Goal: Task Accomplishment & Management: Manage account settings

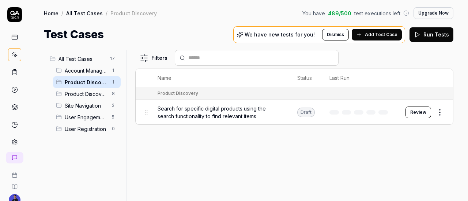
click at [228, 115] on span "Search for specific digital products using the search functionality to find rel…" at bounding box center [220, 112] width 125 height 15
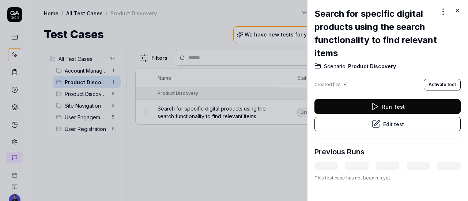
click at [203, 130] on div at bounding box center [234, 100] width 468 height 201
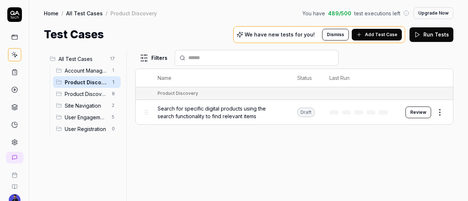
click at [419, 107] on button "Review" at bounding box center [419, 113] width 26 height 12
click at [282, 149] on div "Filters Name Status Last Run Product Discovery Search for specific digital prod…" at bounding box center [294, 125] width 318 height 151
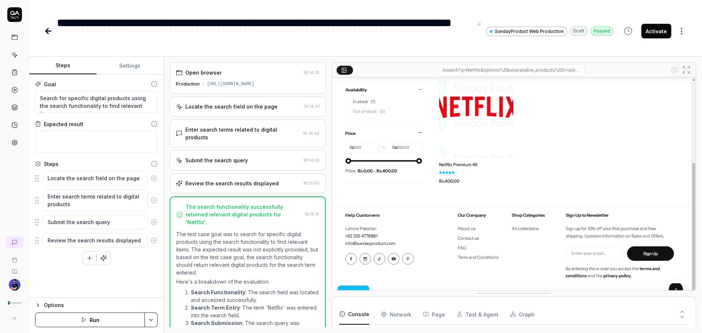
click at [215, 114] on div "Locate the search field on the page 18:14:37" at bounding box center [248, 107] width 156 height 20
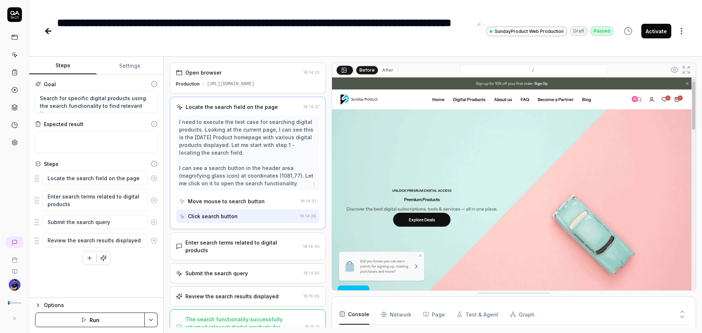
click at [228, 201] on div "Enter search terms related to digital products" at bounding box center [242, 246] width 115 height 15
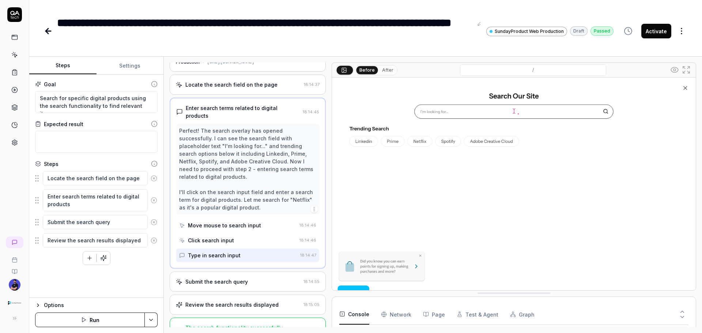
scroll to position [33, 0]
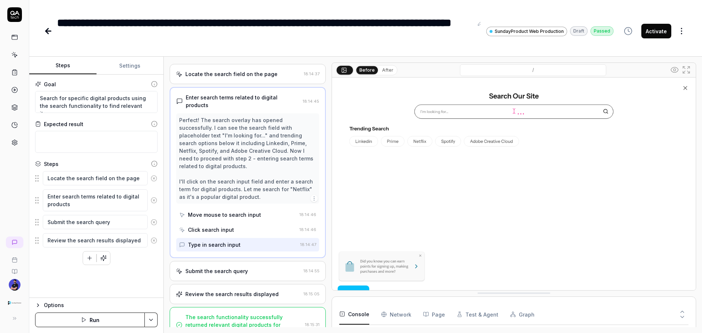
click at [223, 201] on div "Submit the search query 18:14:55" at bounding box center [248, 271] width 156 height 20
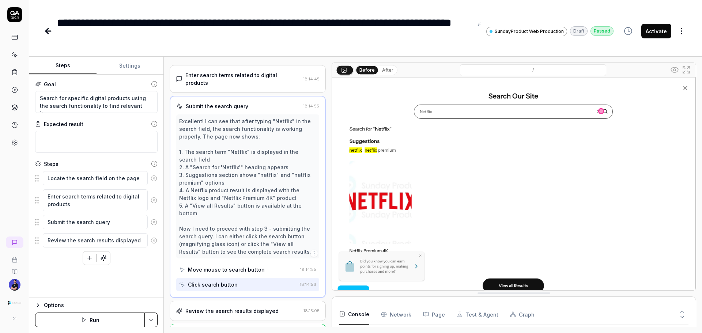
scroll to position [79, 0]
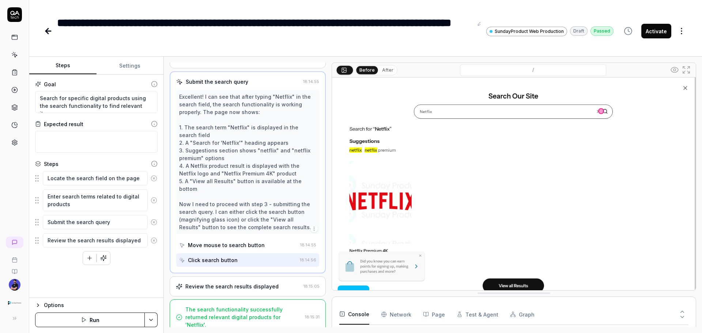
click at [244, 201] on div "Review the search results displayed 18:15:05" at bounding box center [248, 286] width 156 height 20
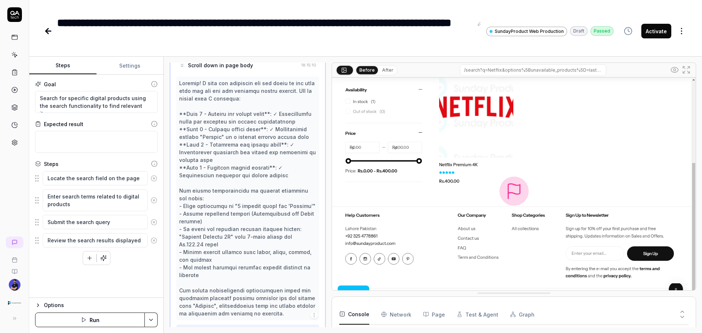
scroll to position [328, 0]
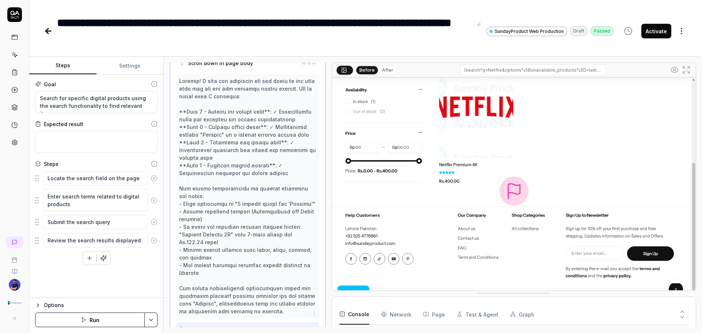
click at [468, 31] on button "Activate" at bounding box center [656, 31] width 30 height 15
click at [46, 29] on icon at bounding box center [48, 31] width 9 height 9
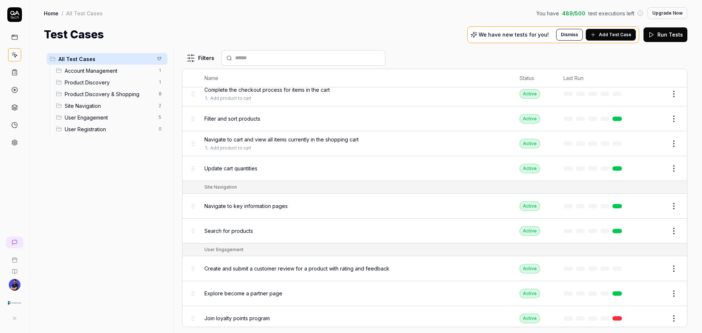
scroll to position [247, 0]
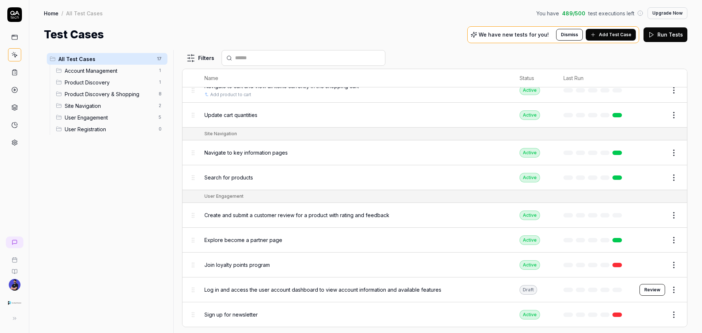
click at [323, 201] on div "Log in and access the user account dashboard to view account information and av…" at bounding box center [354, 290] width 301 height 16
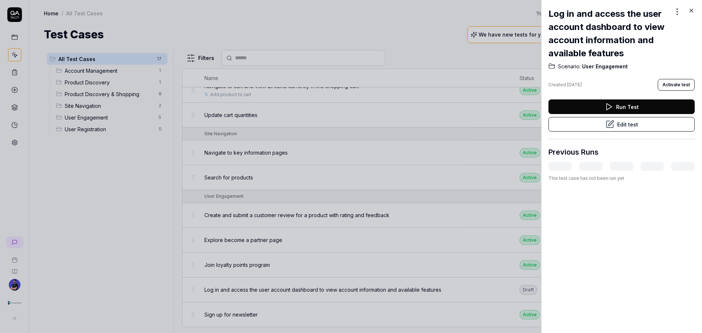
click at [438, 136] on div at bounding box center [351, 166] width 702 height 333
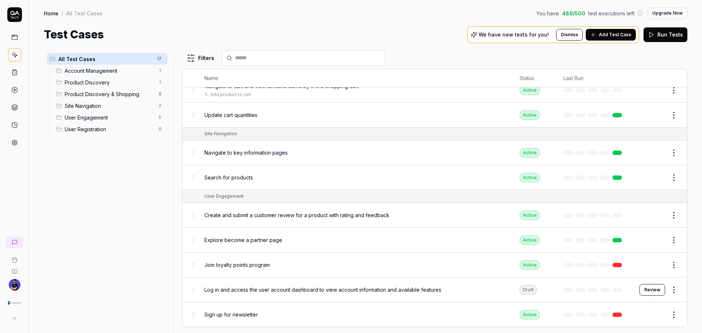
click at [468, 32] on span "Add Test Case" at bounding box center [615, 34] width 33 height 7
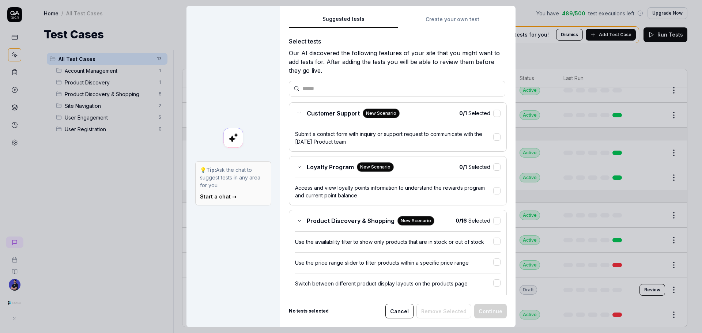
click at [264, 82] on div "💡 Tip: Ask the chat to suggest tests in any area for you. Start a chat →" at bounding box center [233, 166] width 94 height 321
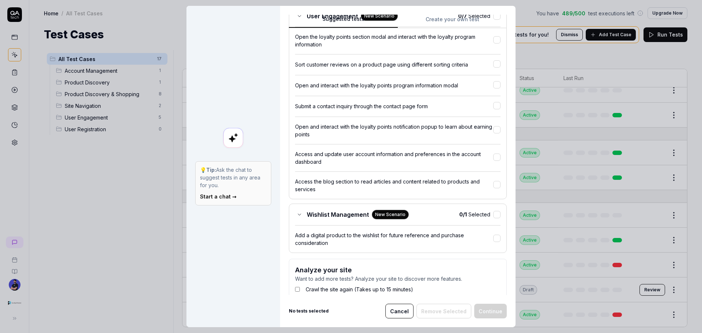
scroll to position [659, 0]
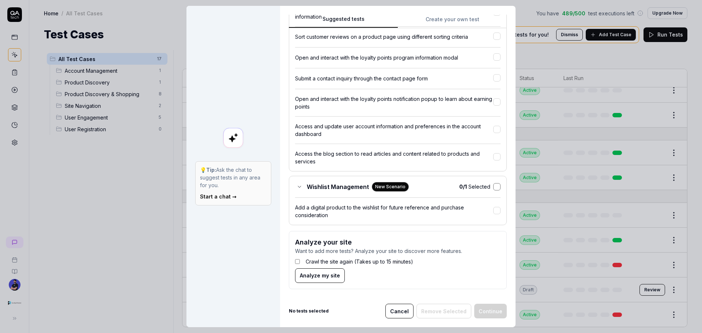
click at [468, 187] on button "button" at bounding box center [496, 186] width 7 height 7
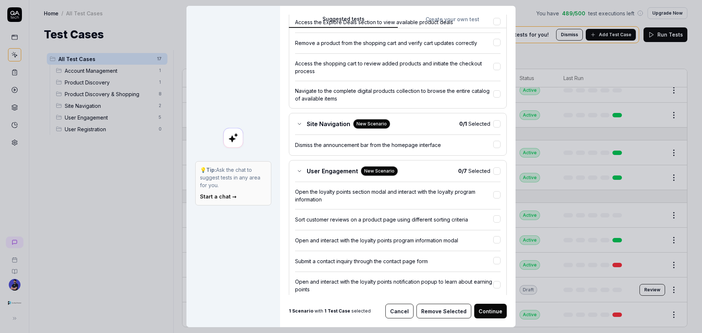
scroll to position [403, 0]
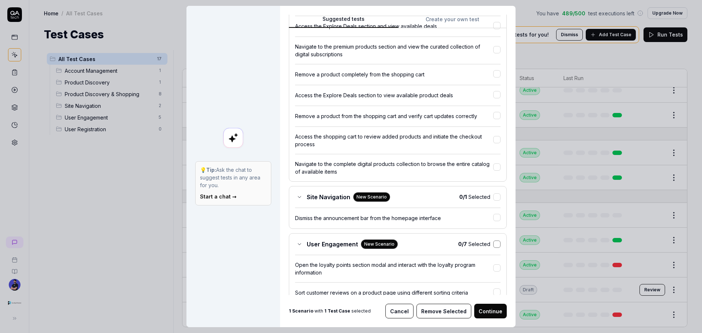
click at [468, 201] on button "button" at bounding box center [496, 244] width 7 height 7
click at [468, 196] on button "button" at bounding box center [496, 196] width 7 height 7
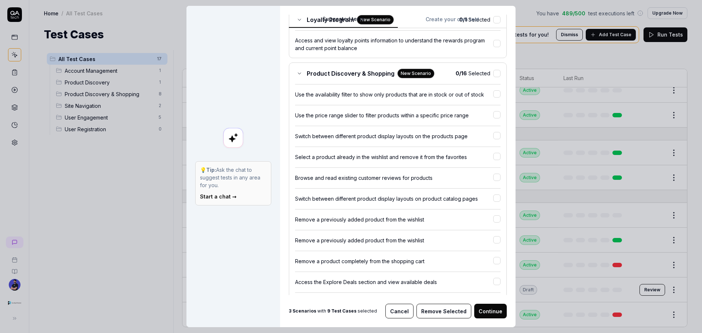
scroll to position [38, 0]
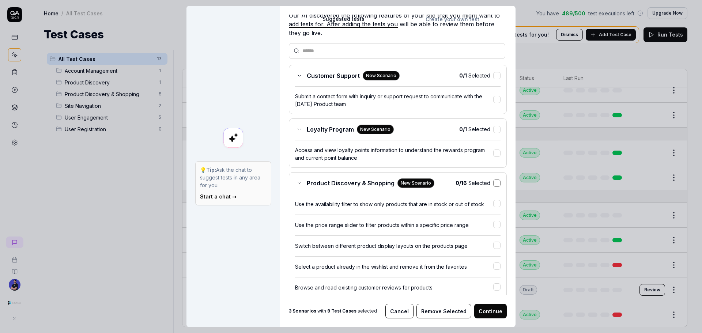
click at [468, 183] on button "button" at bounding box center [496, 183] width 7 height 7
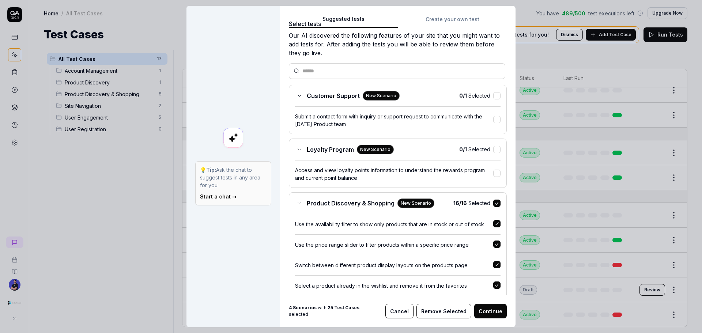
scroll to position [0, 0]
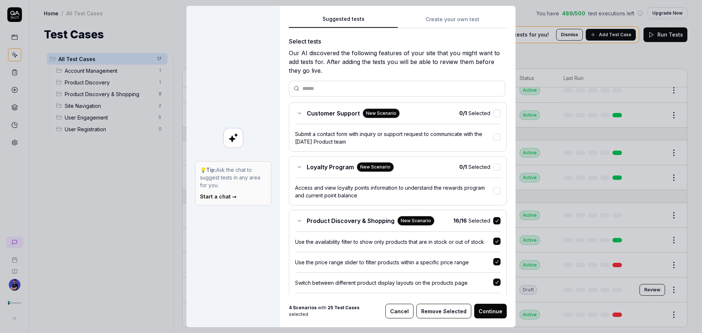
click at [468, 114] on span "0 / 1 Selected" at bounding box center [474, 113] width 31 height 8
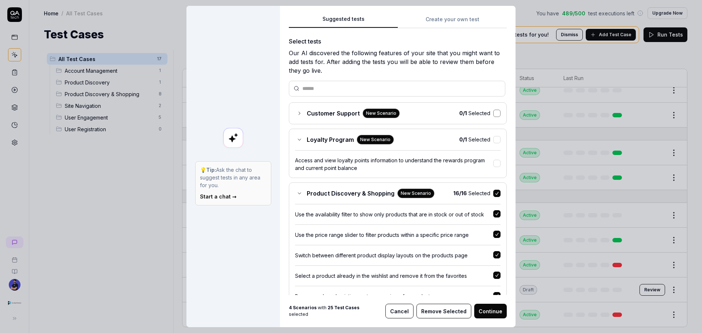
click at [468, 117] on button "button" at bounding box center [496, 113] width 7 height 7
click at [468, 140] on button "button" at bounding box center [496, 139] width 7 height 7
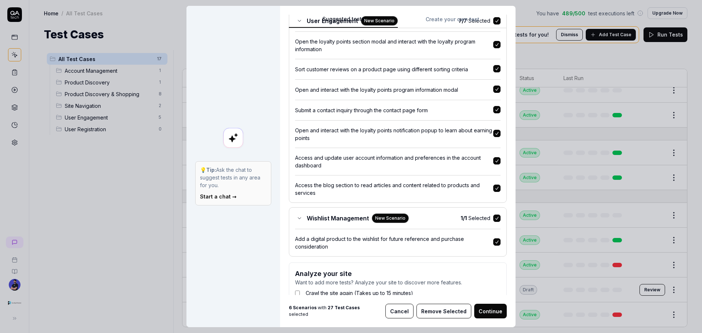
scroll to position [626, 0]
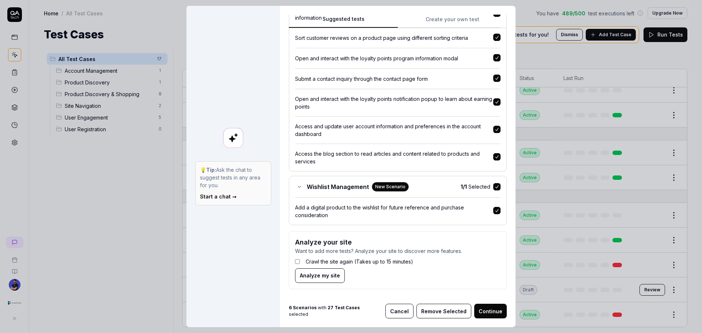
click at [405, 201] on button "Cancel" at bounding box center [399, 311] width 28 height 15
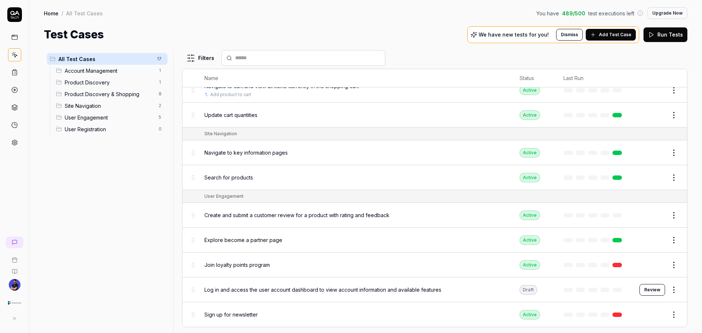
click at [468, 34] on button "Add Test Case" at bounding box center [611, 35] width 50 height 12
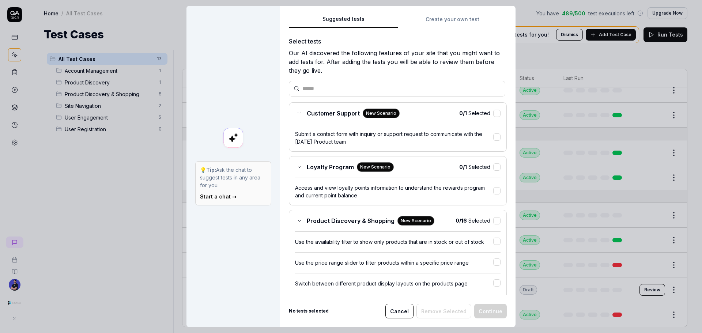
click at [417, 22] on button "Create your own test" at bounding box center [452, 21] width 109 height 13
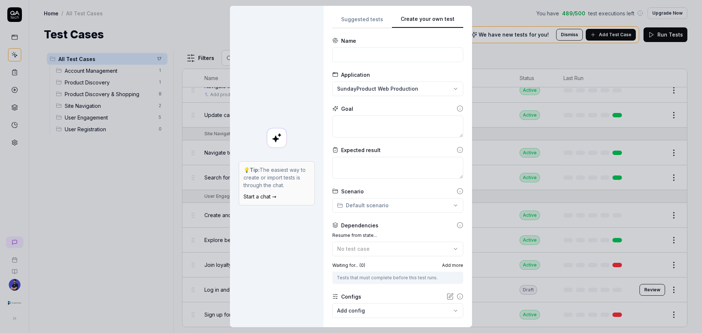
scroll to position [41, 0]
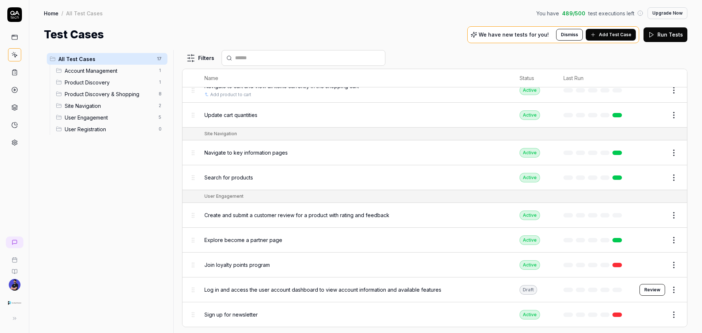
click at [12, 42] on link at bounding box center [14, 37] width 13 height 13
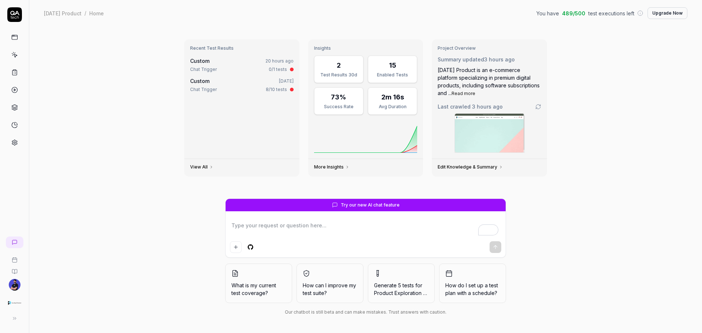
click at [395, 68] on div "15" at bounding box center [392, 65] width 7 height 10
click at [393, 69] on div "15" at bounding box center [392, 65] width 7 height 10
type textarea "*"
click at [11, 145] on icon at bounding box center [14, 142] width 7 height 7
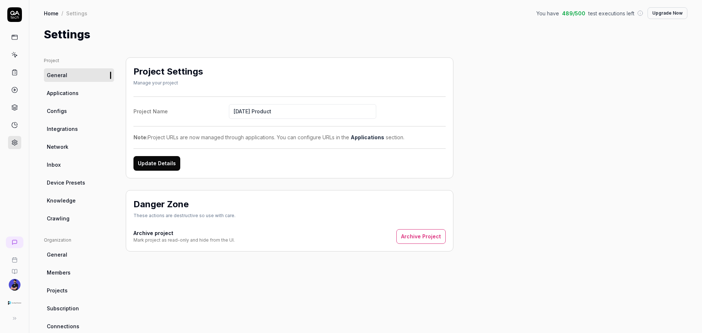
click at [77, 142] on link "Network" at bounding box center [79, 147] width 70 height 14
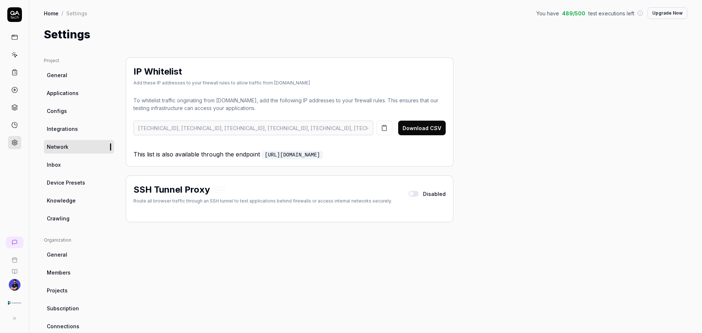
click at [306, 156] on link "[URL][DOMAIN_NAME]" at bounding box center [292, 155] width 61 height 9
click at [60, 183] on span "Device Presets" at bounding box center [66, 183] width 38 height 8
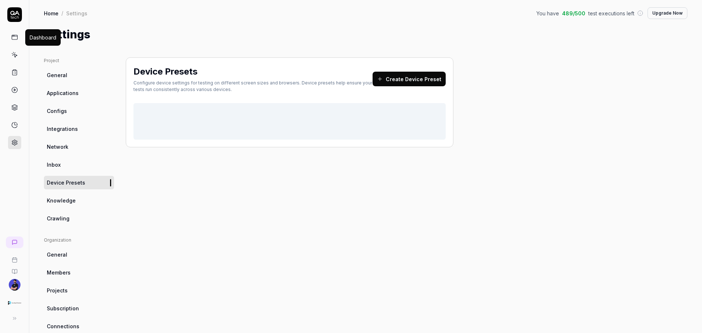
click at [13, 39] on icon at bounding box center [14, 37] width 7 height 7
